Goal: Task Accomplishment & Management: Manage account settings

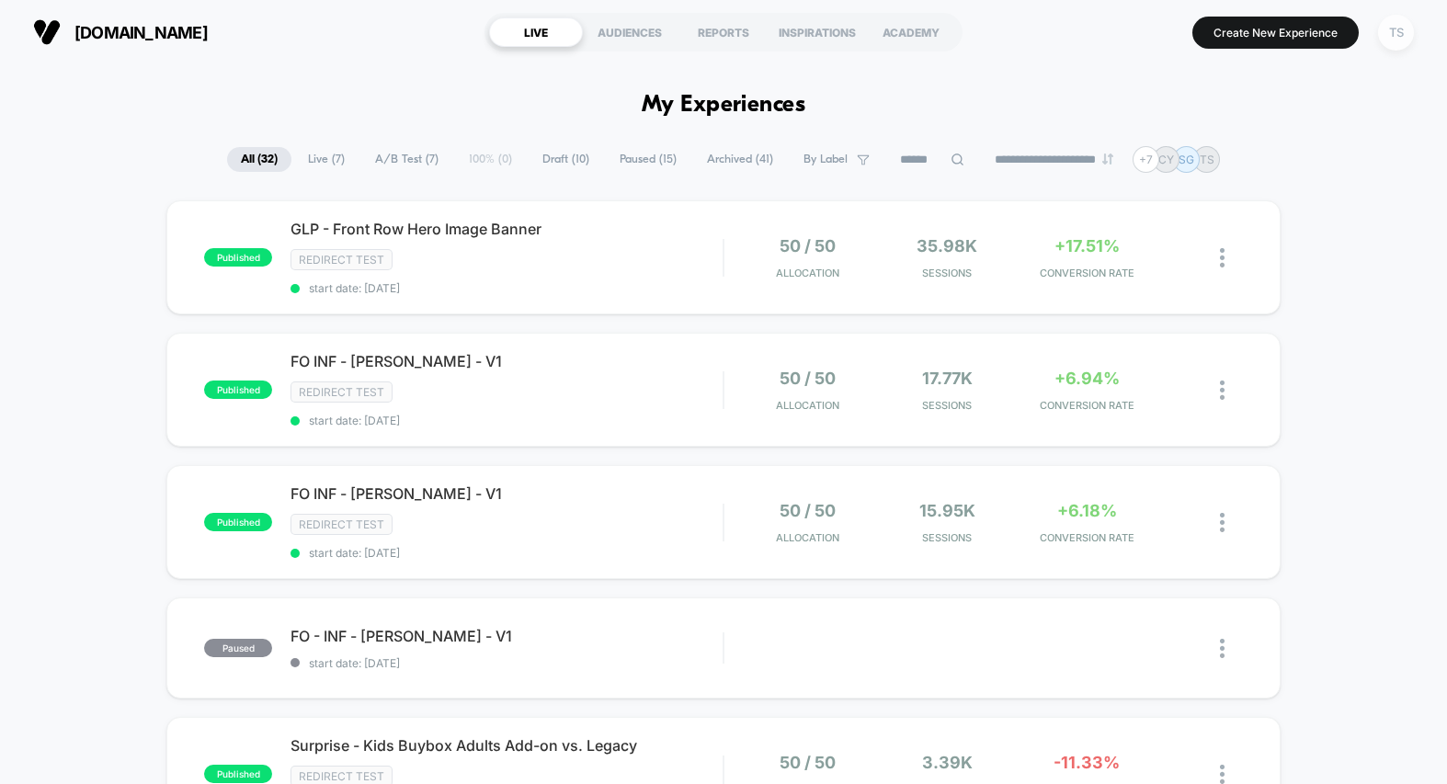
click at [1389, 25] on div "TS" at bounding box center [1396, 33] width 36 height 36
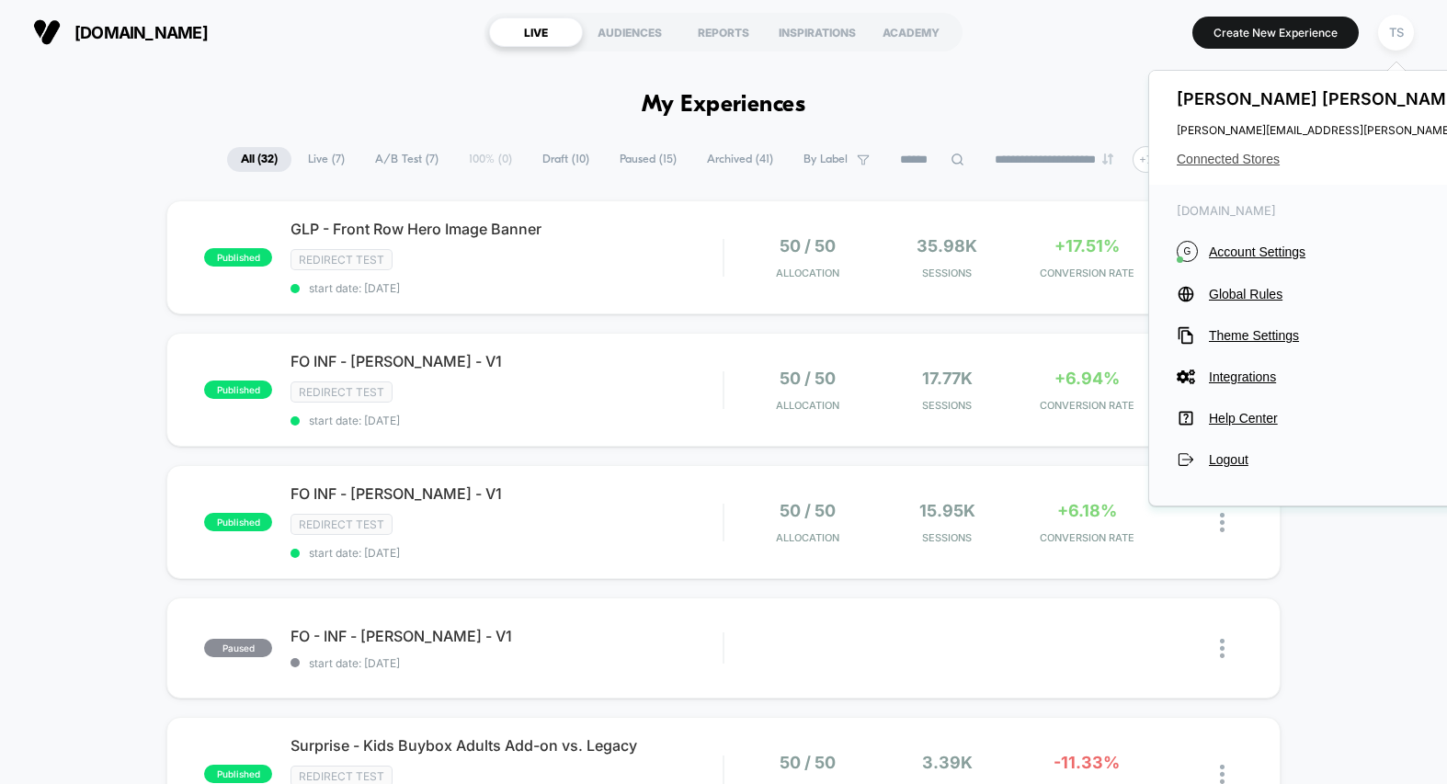
click at [1229, 165] on span "Connected Stores" at bounding box center [1359, 159] width 365 height 15
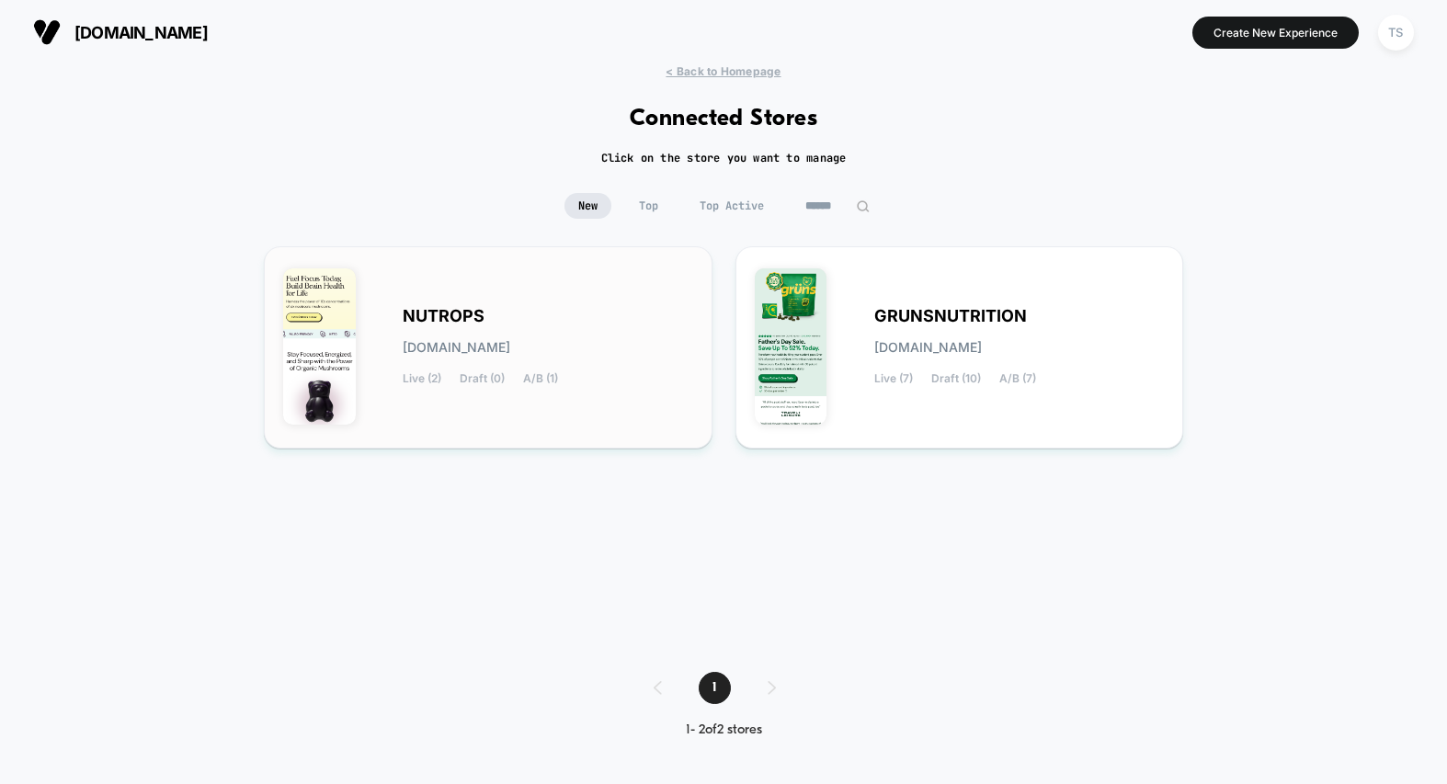
click at [602, 332] on div "NUTROPS [DOMAIN_NAME] Live (2) Draft (0) A/B (1)" at bounding box center [548, 347] width 291 height 75
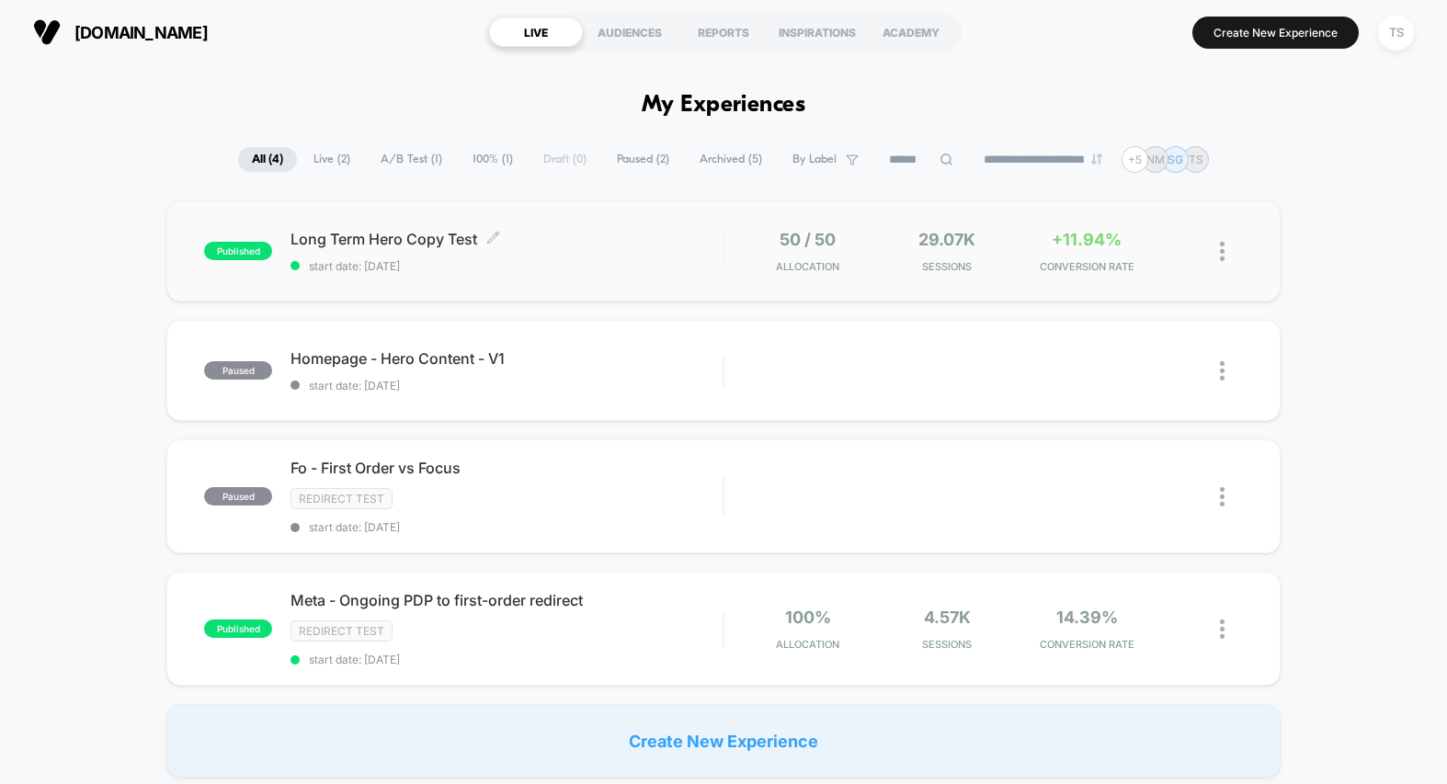
click at [651, 246] on span "Long Term Hero Copy Test Click to edit experience details" at bounding box center [507, 239] width 432 height 18
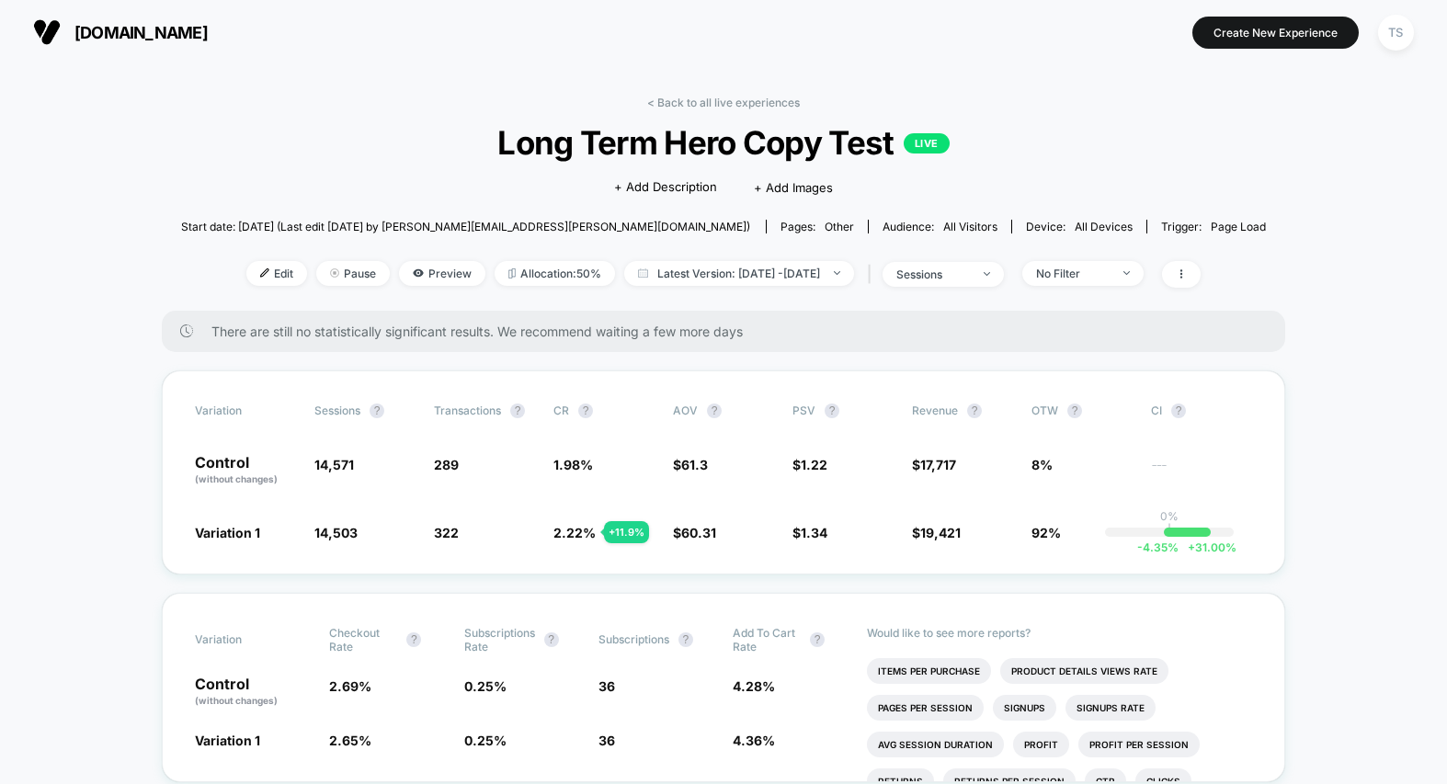
click at [119, 23] on span "[DOMAIN_NAME]" at bounding box center [140, 32] width 133 height 19
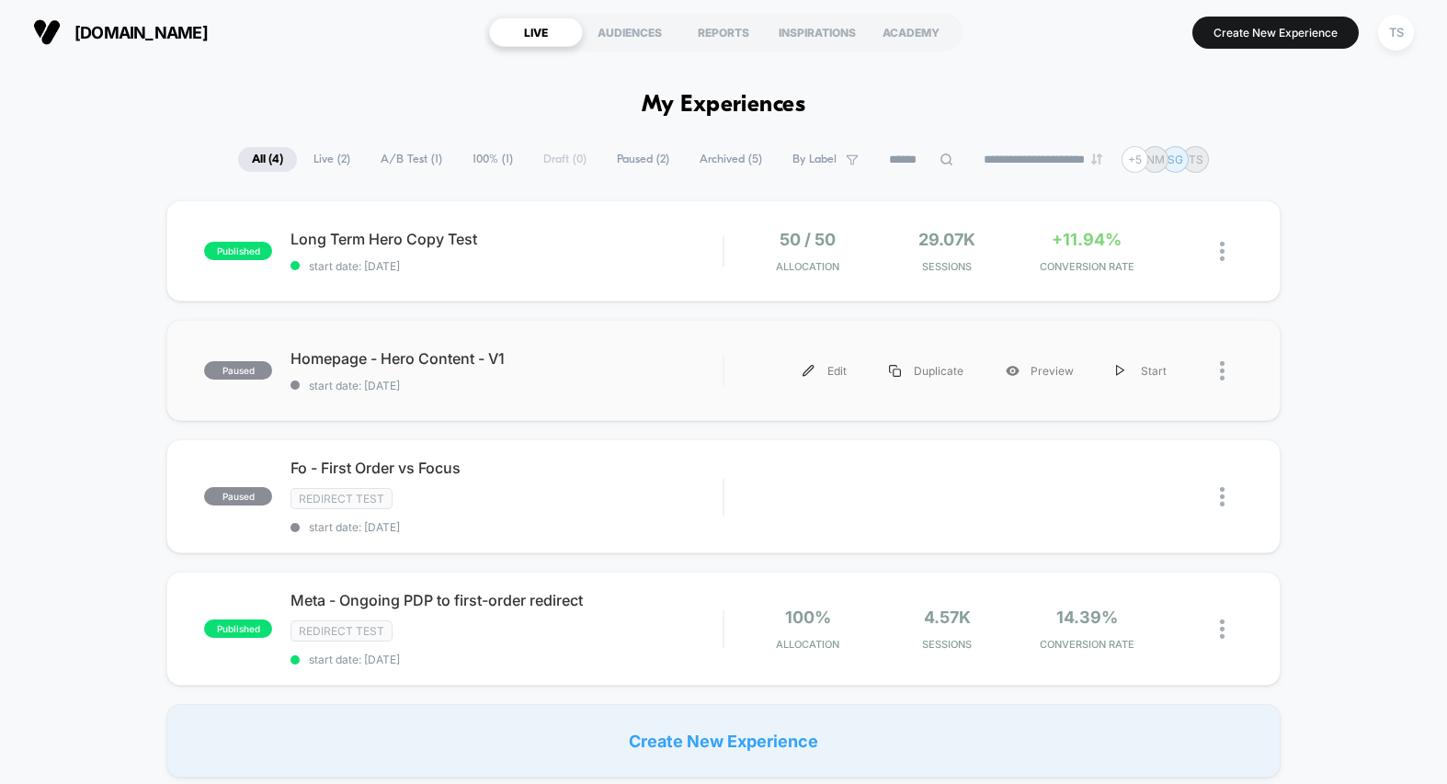
scroll to position [53, 0]
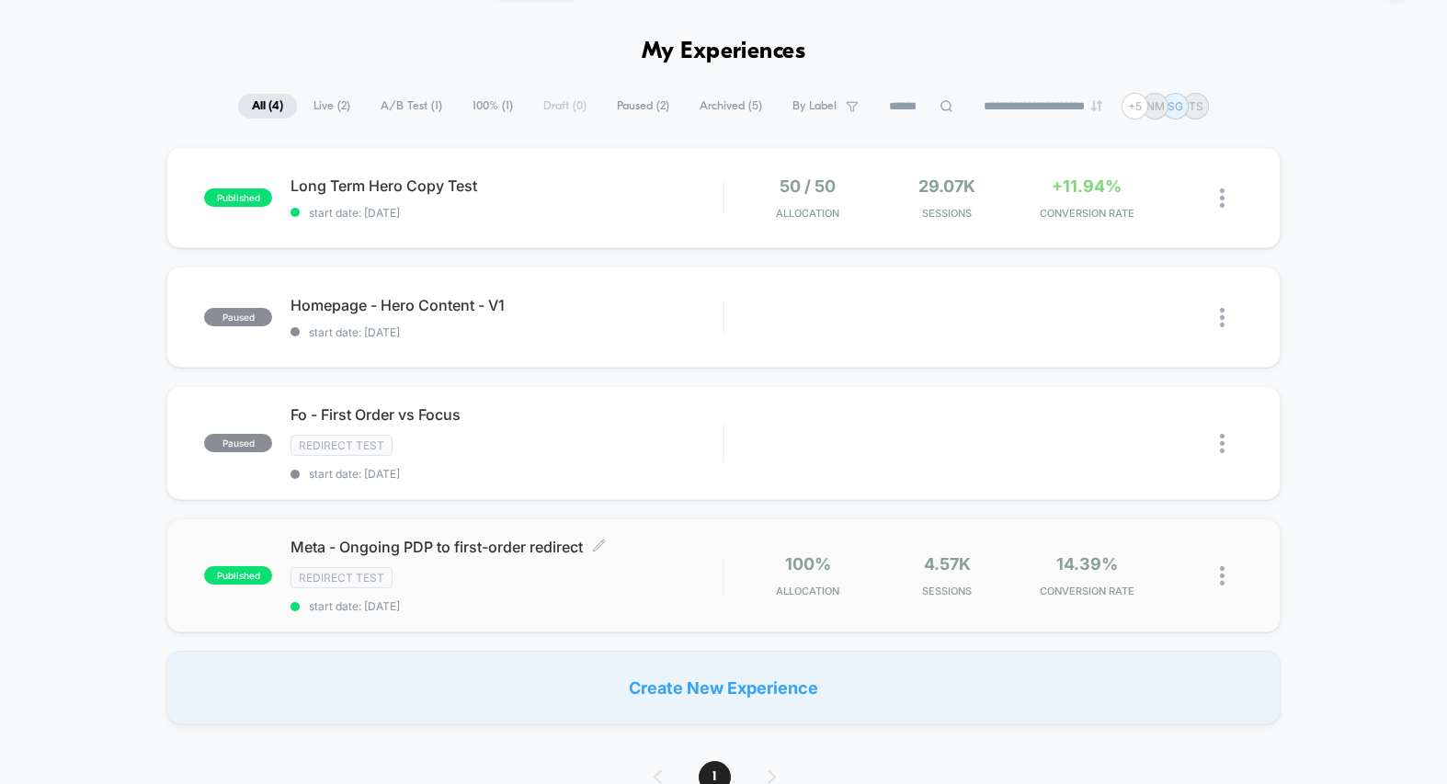
click at [598, 575] on div "Redirect Test" at bounding box center [507, 577] width 432 height 21
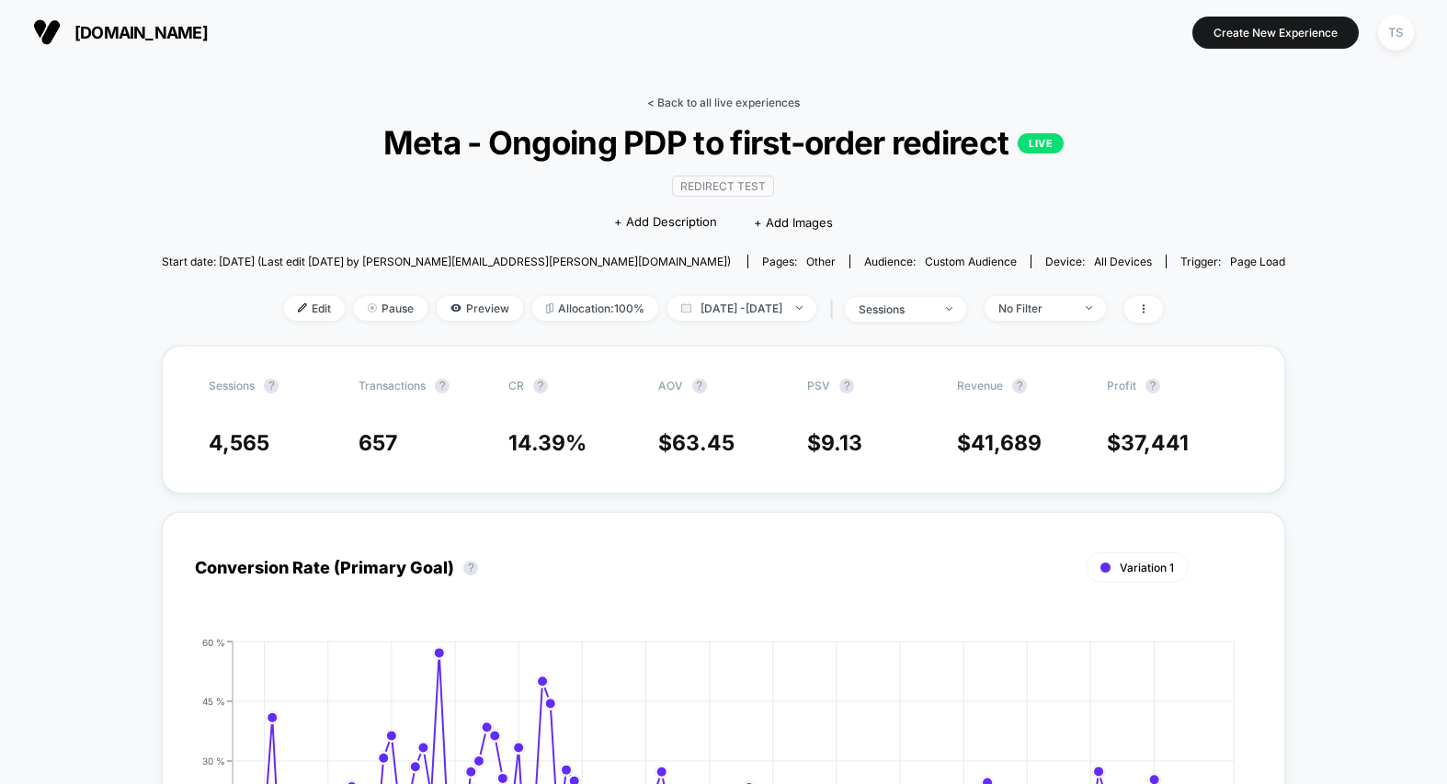
click at [688, 97] on link "< Back to all live experiences" at bounding box center [723, 103] width 153 height 14
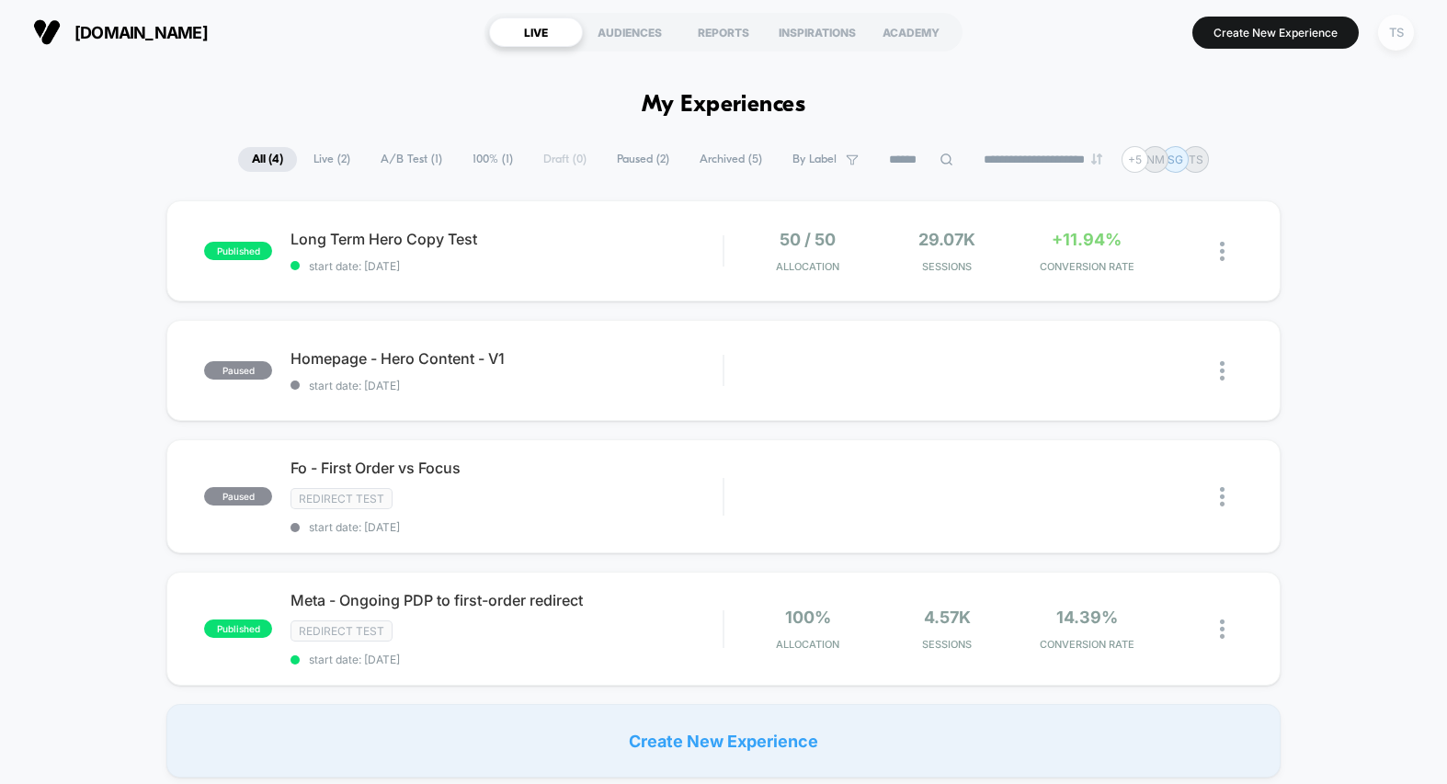
click at [1399, 39] on div "TS" at bounding box center [1396, 33] width 36 height 36
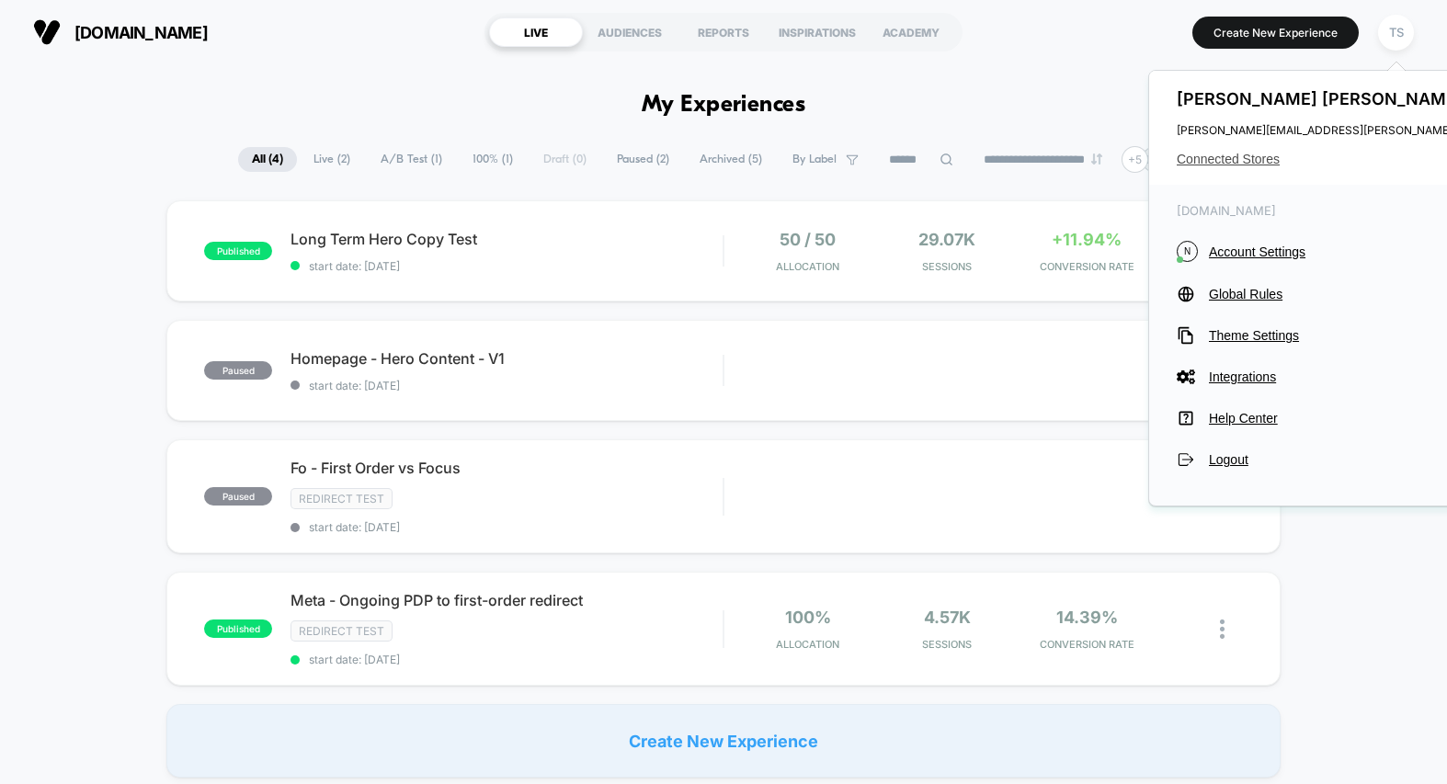
click at [1239, 153] on span "Connected Stores" at bounding box center [1359, 159] width 365 height 15
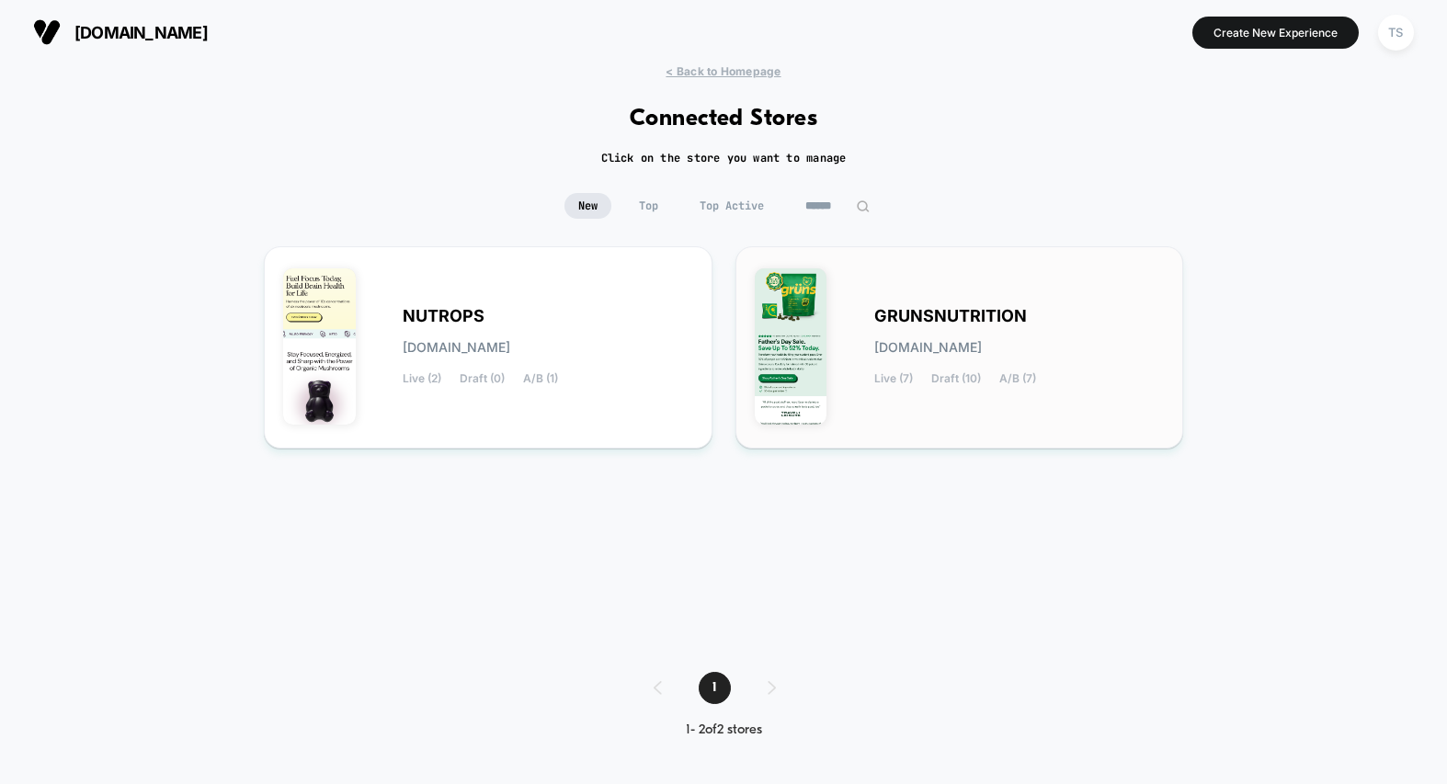
click at [890, 295] on div "GRUNSNUTRITION [DOMAIN_NAME] Live (7) Draft (10) A/B (7)" at bounding box center [960, 348] width 410 height 164
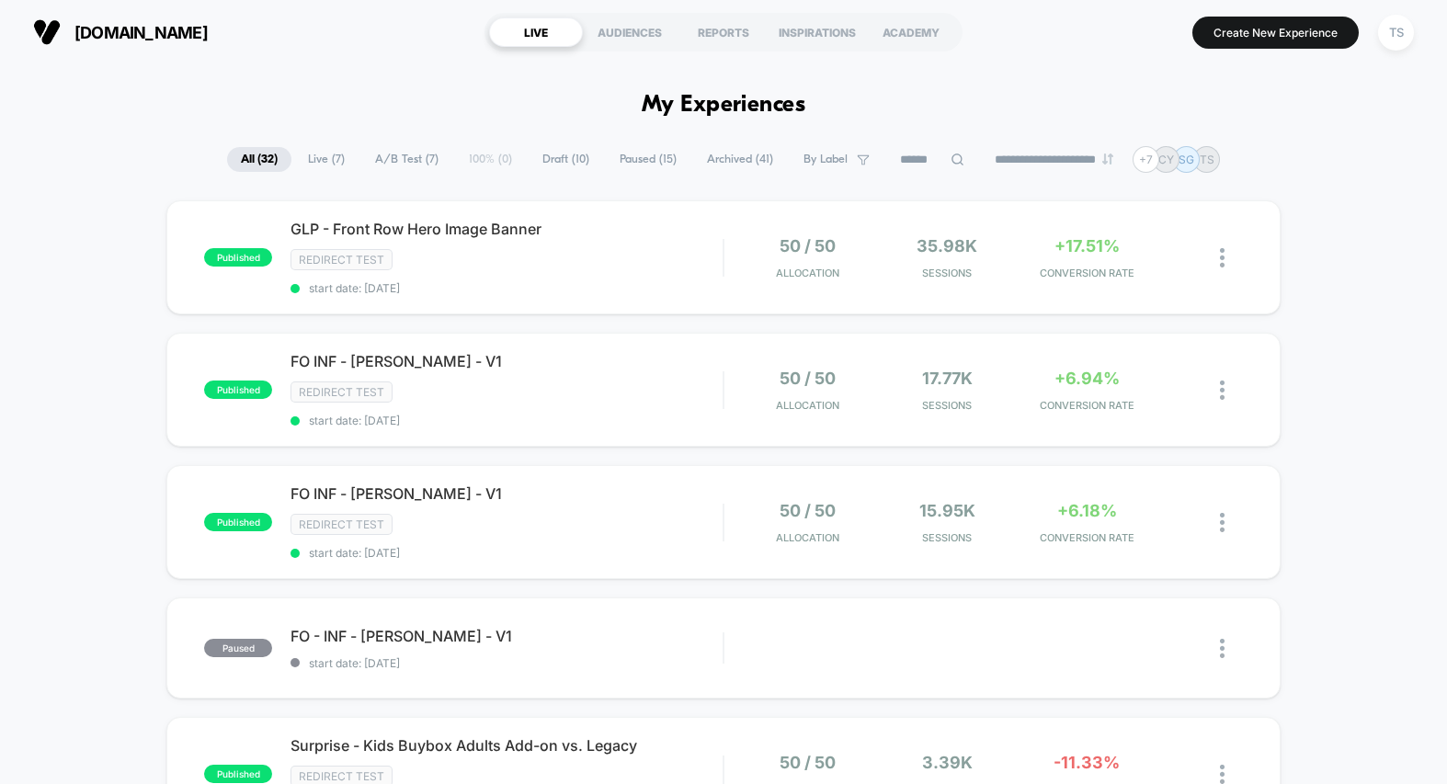
click at [321, 166] on span "Live ( 7 )" at bounding box center [326, 159] width 64 height 25
